Goal: Navigation & Orientation: Find specific page/section

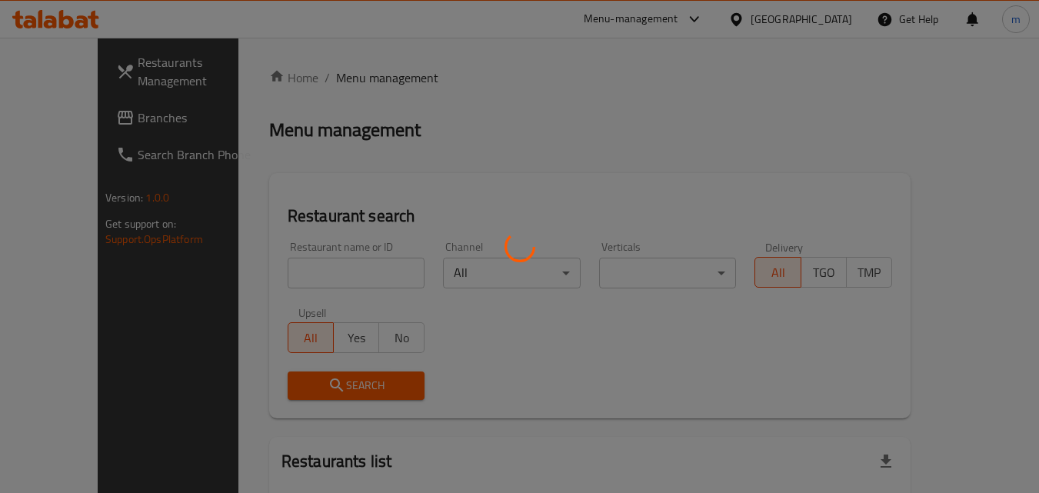
click at [788, 184] on div at bounding box center [519, 246] width 1039 height 493
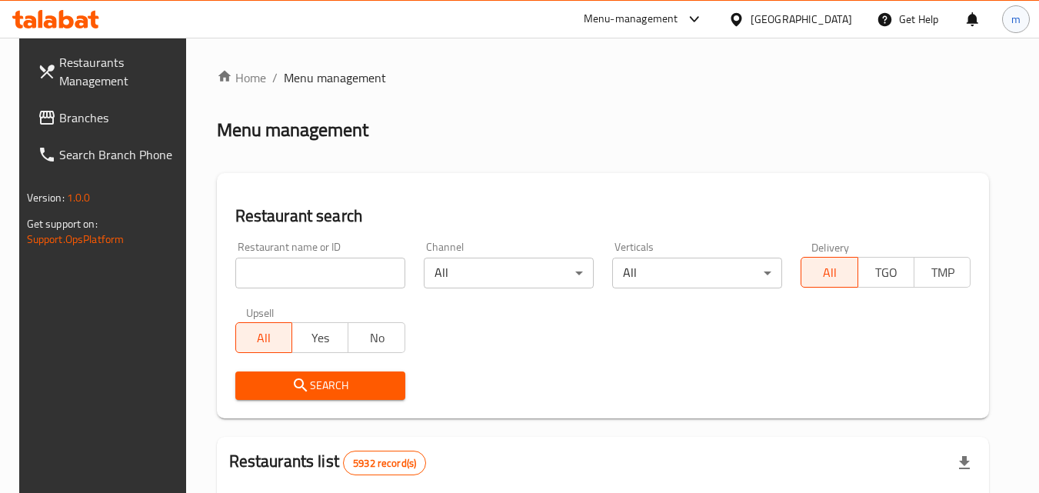
click at [1013, 22] on span "m" at bounding box center [1015, 19] width 9 height 17
click at [925, 125] on div "My Permissions" at bounding box center [913, 118] width 181 height 20
click at [1010, 24] on div "m" at bounding box center [1016, 19] width 28 height 28
click at [879, 50] on div "English Language My Permissions Logout" at bounding box center [914, 124] width 231 height 167
click at [878, 55] on div "English" at bounding box center [914, 68] width 206 height 31
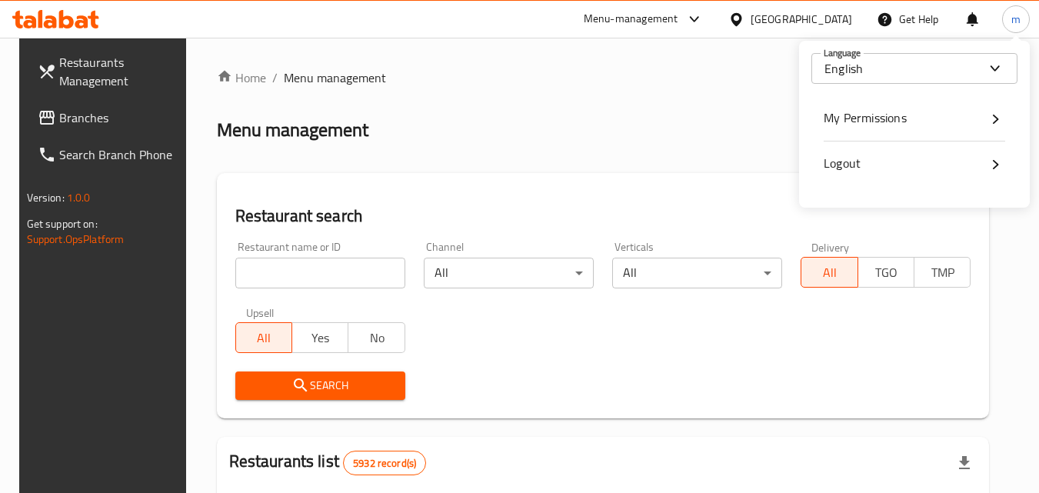
click at [878, 50] on div "English Language My Permissions Logout" at bounding box center [914, 124] width 231 height 167
click at [701, 83] on ol "Home / Menu management" at bounding box center [603, 77] width 773 height 18
